Goal: Task Accomplishment & Management: Use online tool/utility

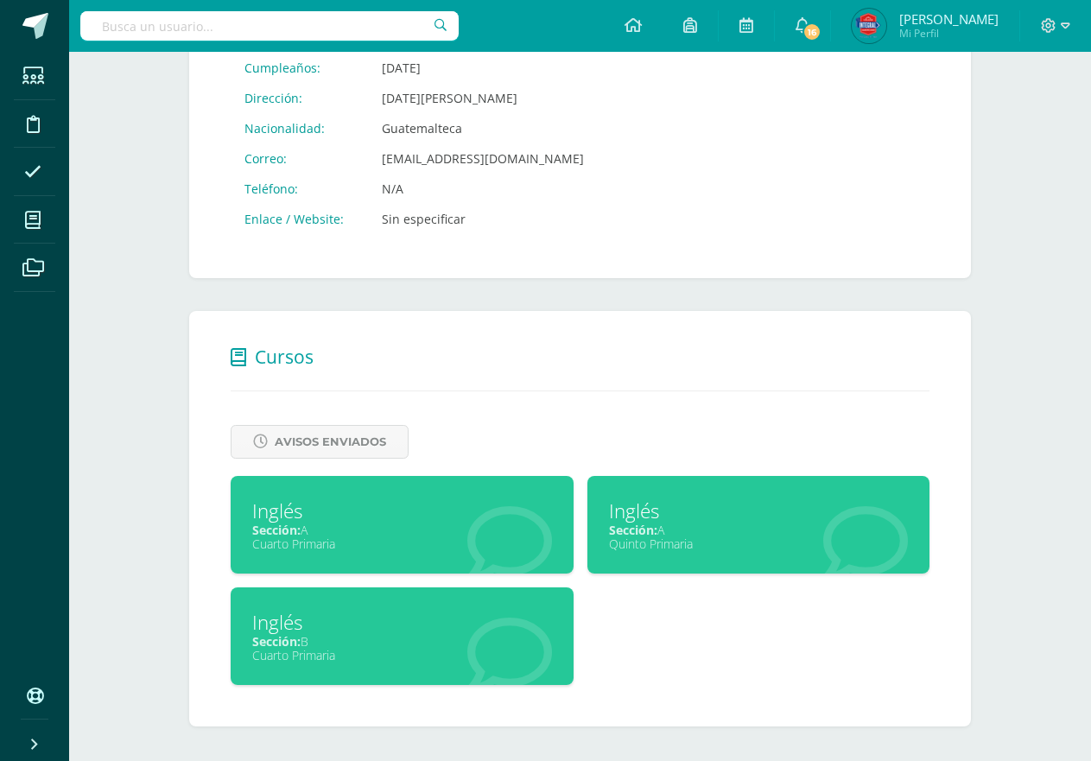
click at [483, 644] on div "Sección: B" at bounding box center [402, 641] width 300 height 16
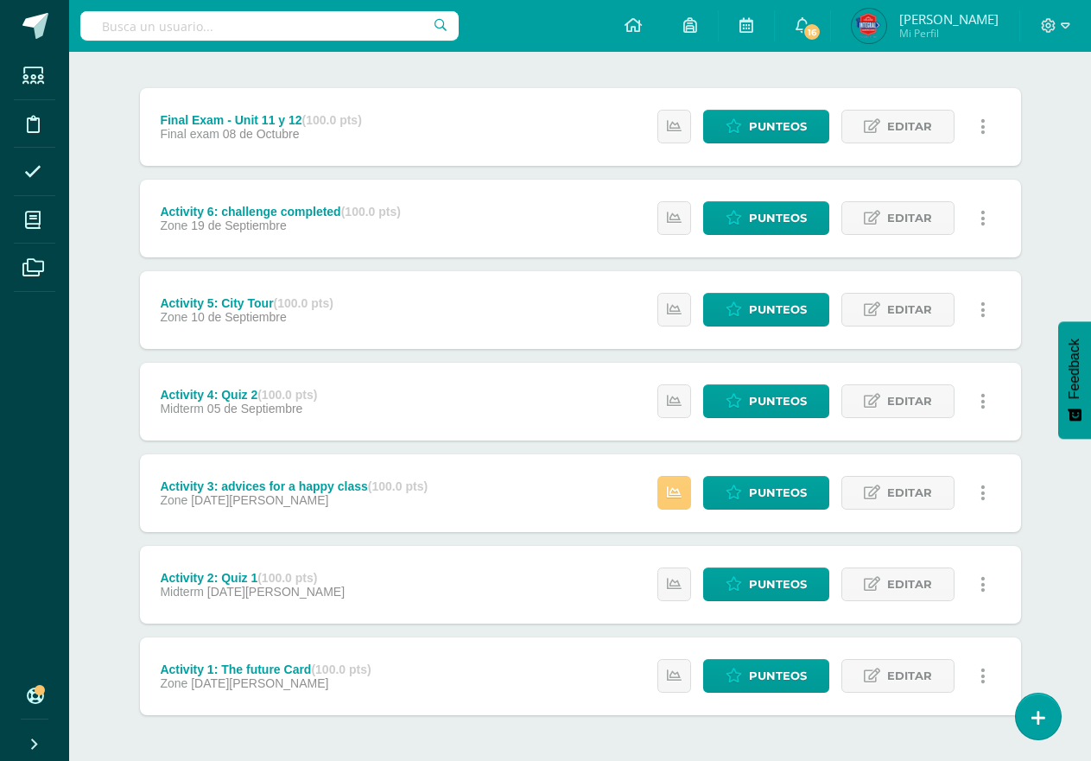
scroll to position [269, 0]
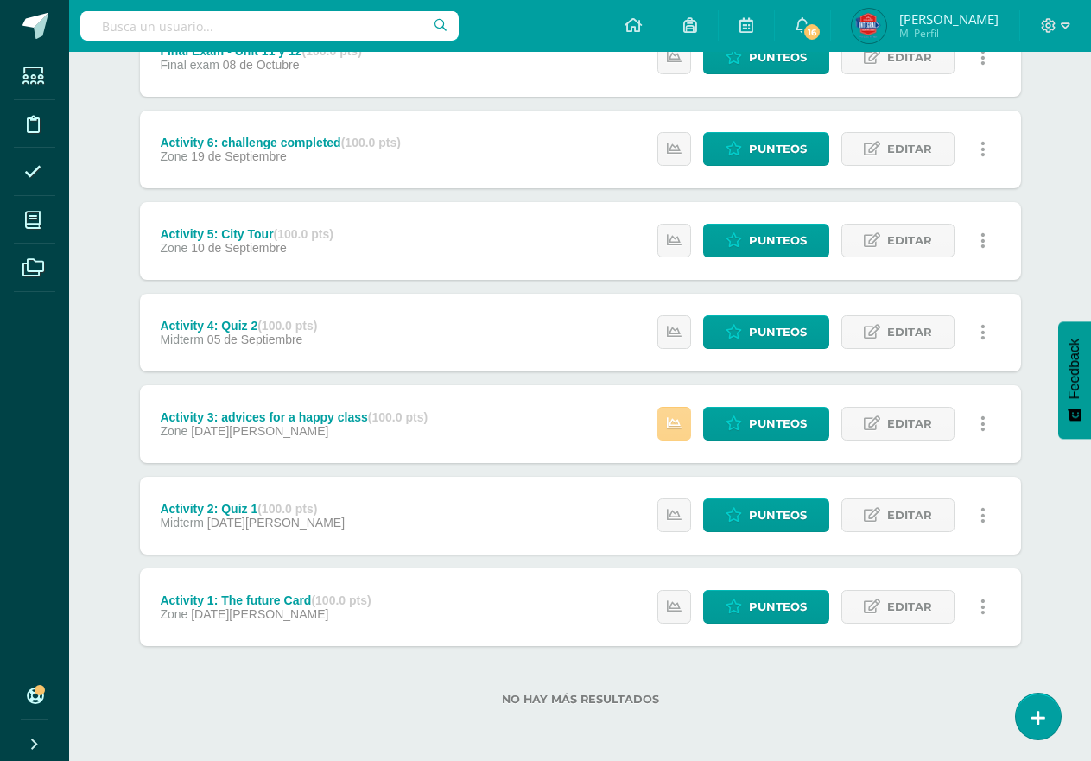
click at [691, 424] on link at bounding box center [674, 424] width 34 height 34
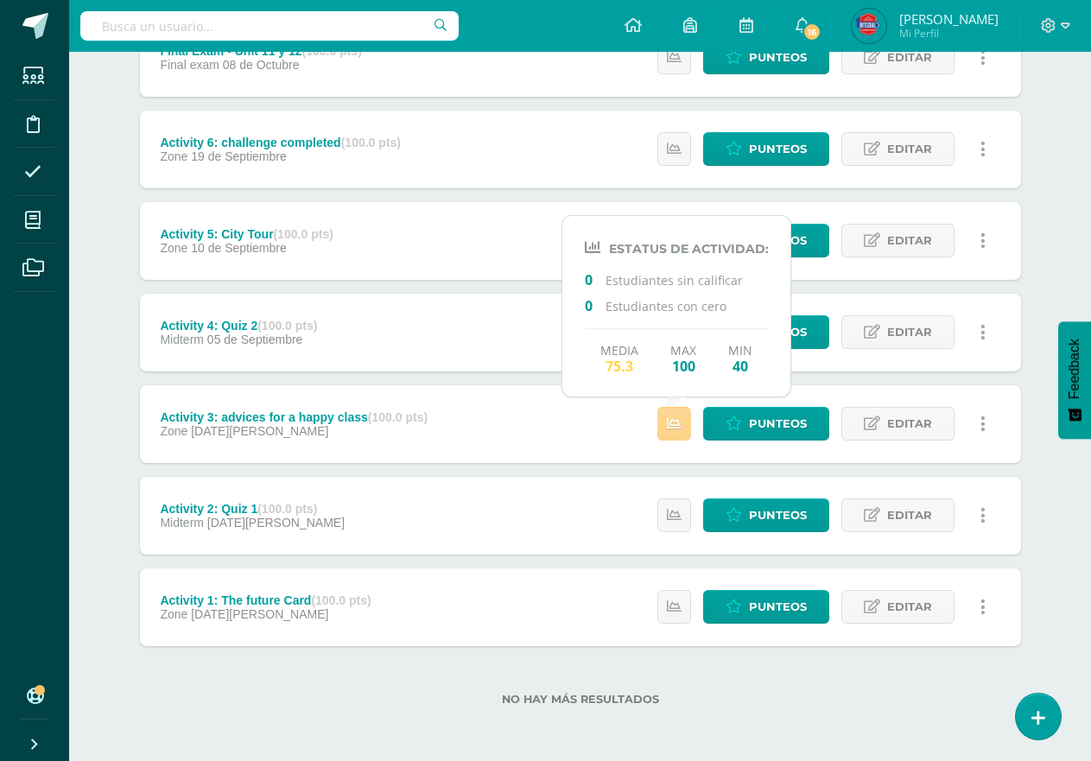
click at [689, 426] on link at bounding box center [674, 424] width 34 height 34
click at [800, 340] on span "Punteos" at bounding box center [778, 332] width 58 height 32
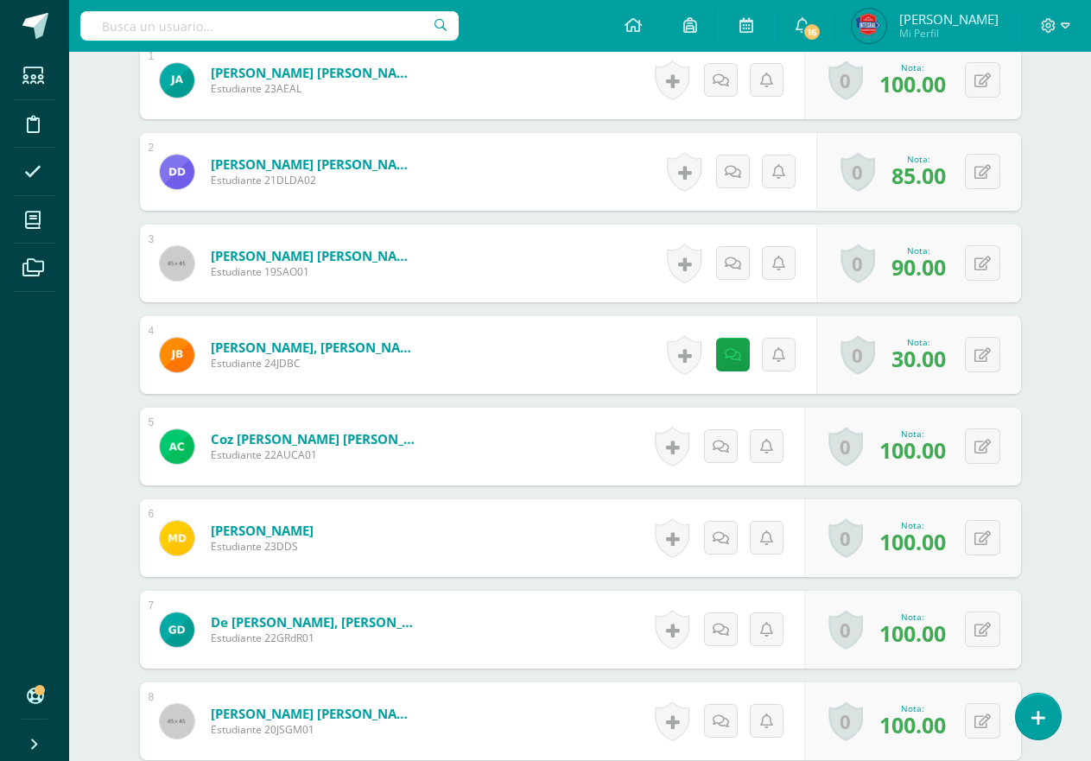
scroll to position [604, 0]
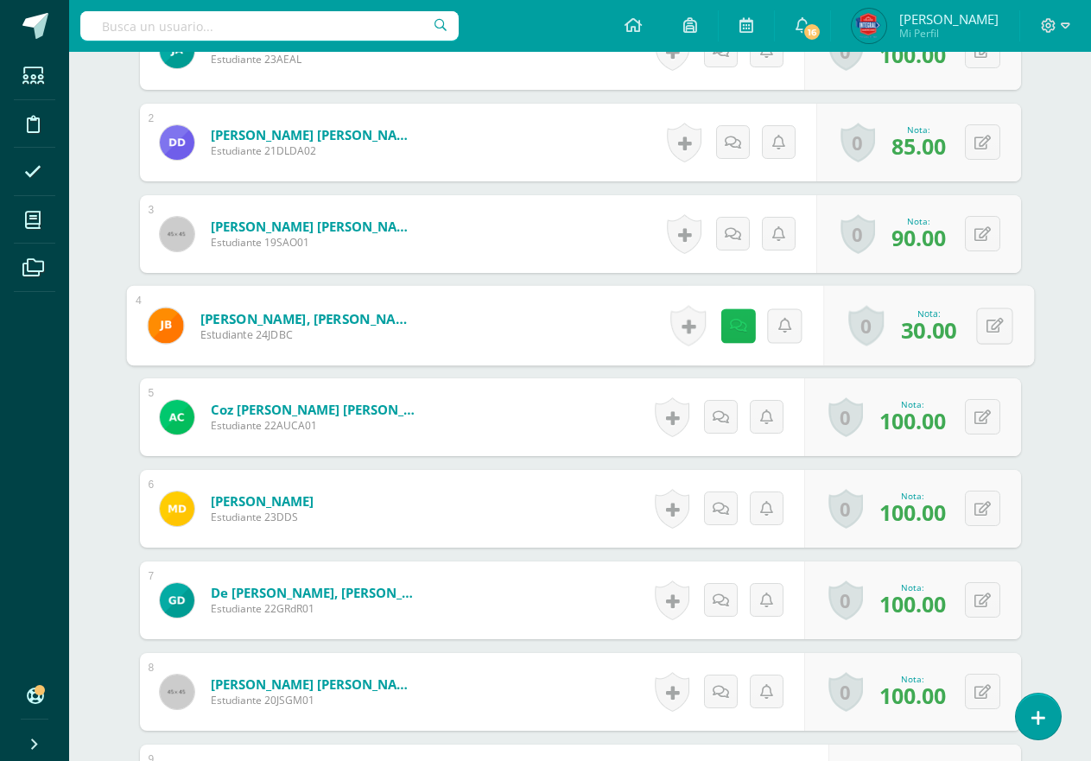
click at [733, 316] on link at bounding box center [737, 325] width 35 height 35
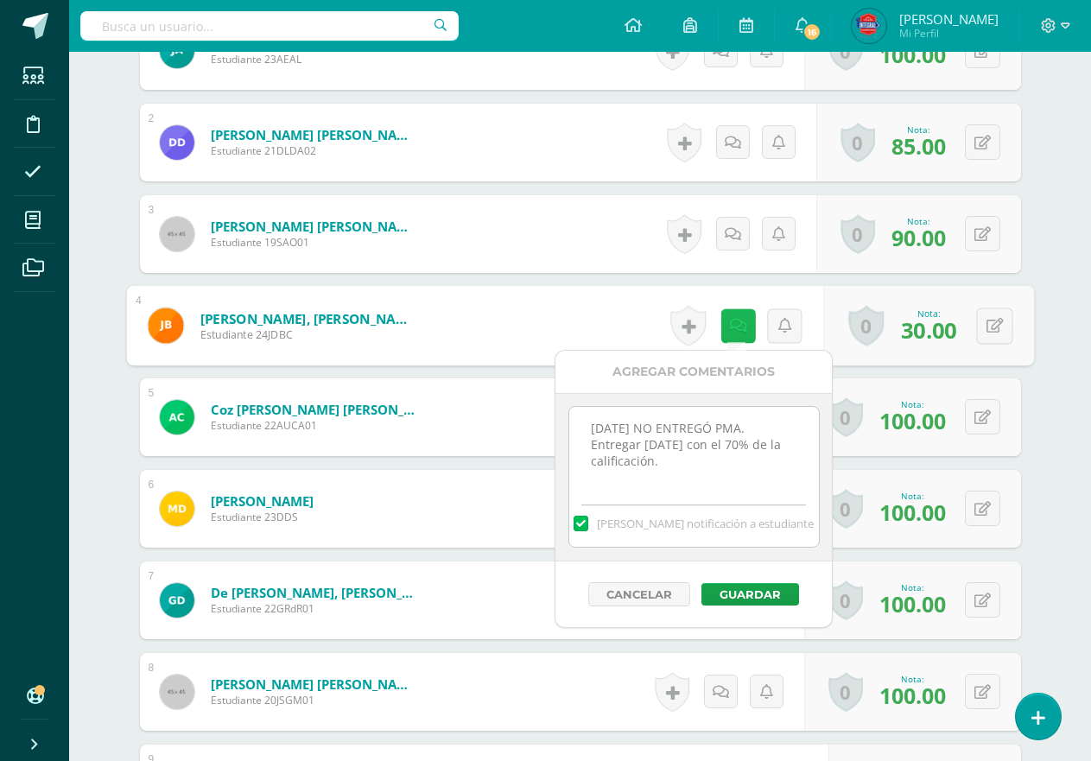
scroll to position [605, 0]
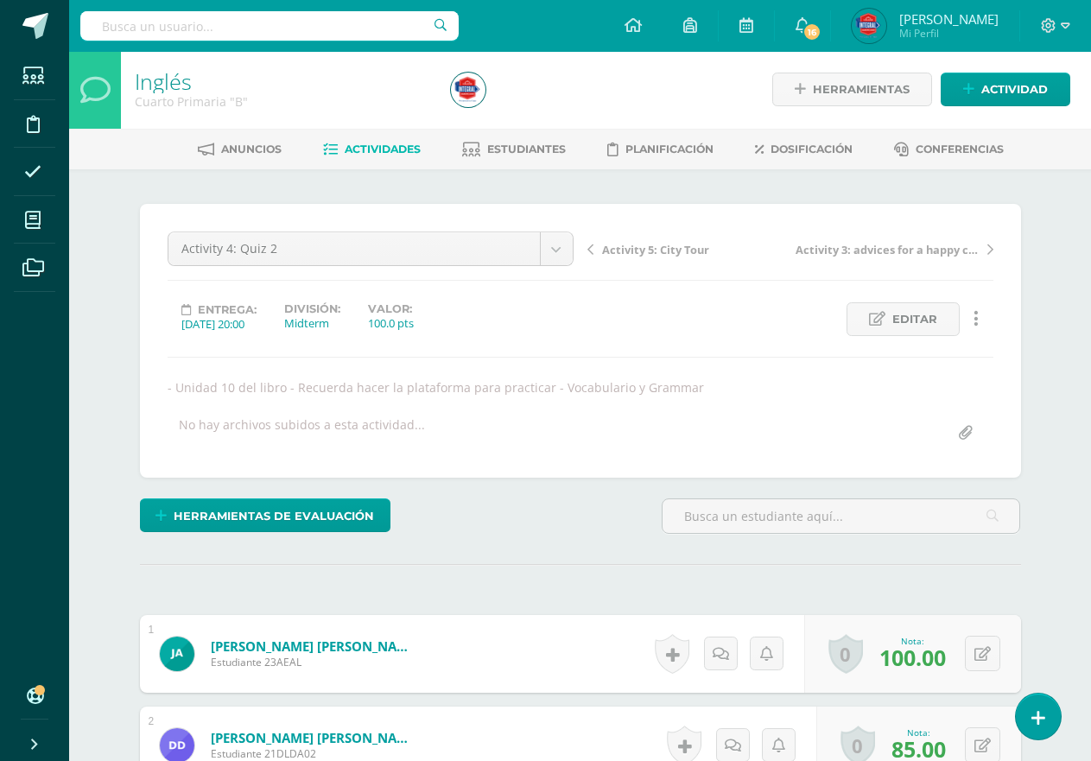
scroll to position [0, 0]
